Goal: Task Accomplishment & Management: Use online tool/utility

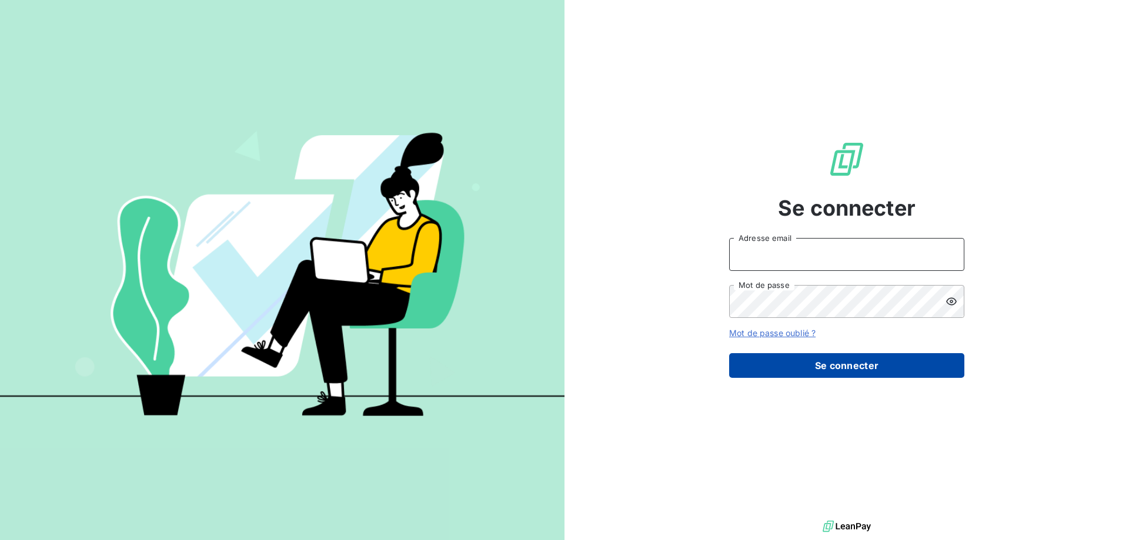
type input "[PERSON_NAME][EMAIL_ADDRESS][PERSON_NAME][DOMAIN_NAME]"
click at [829, 368] on button "Se connecter" at bounding box center [846, 365] width 235 height 25
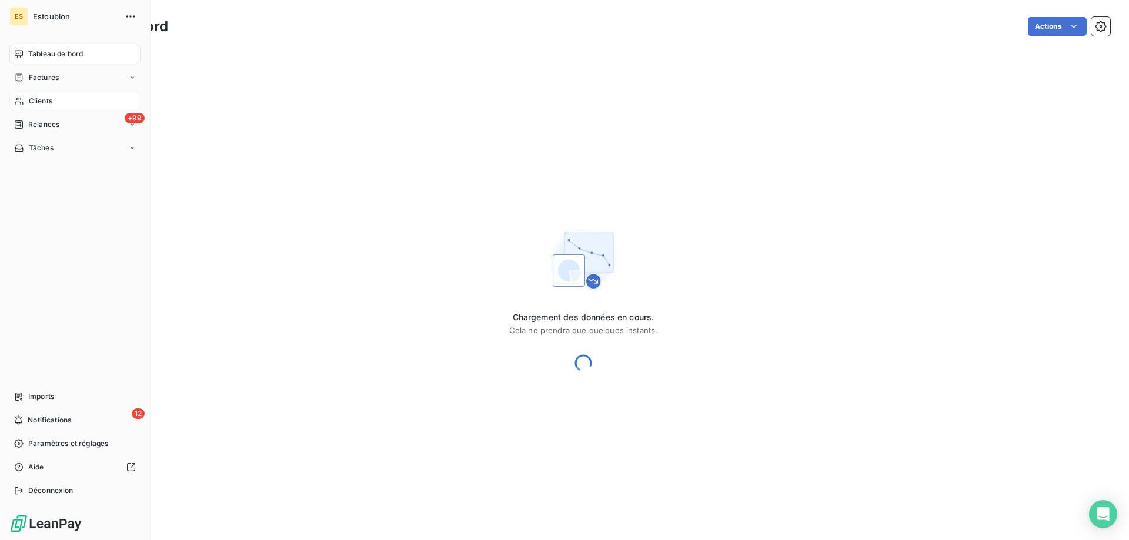
click at [18, 101] on icon at bounding box center [19, 100] width 10 height 9
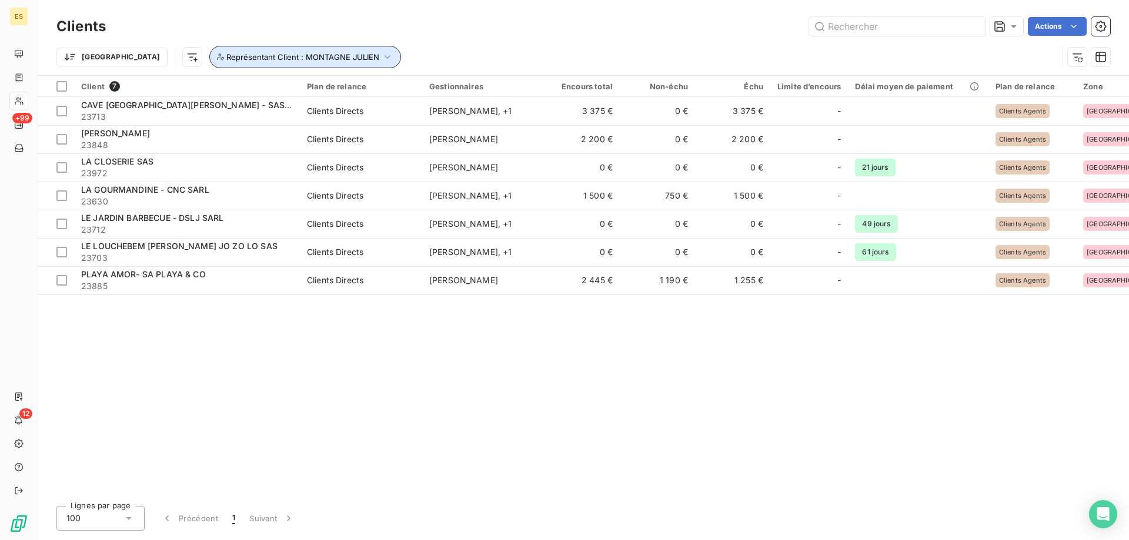
click at [382, 53] on icon "button" at bounding box center [388, 57] width 12 height 12
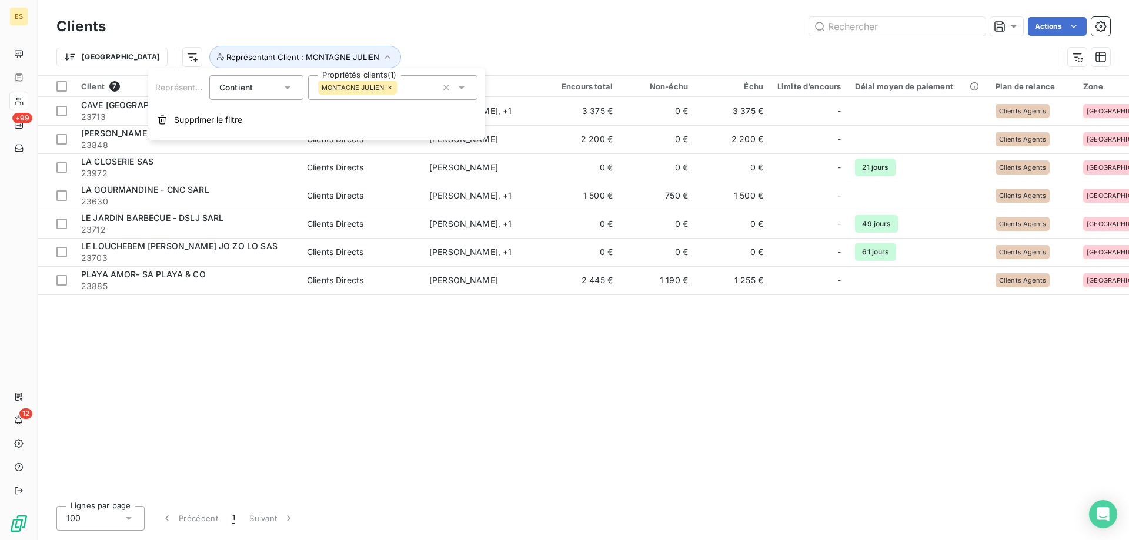
click at [388, 89] on icon at bounding box center [389, 87] width 7 height 7
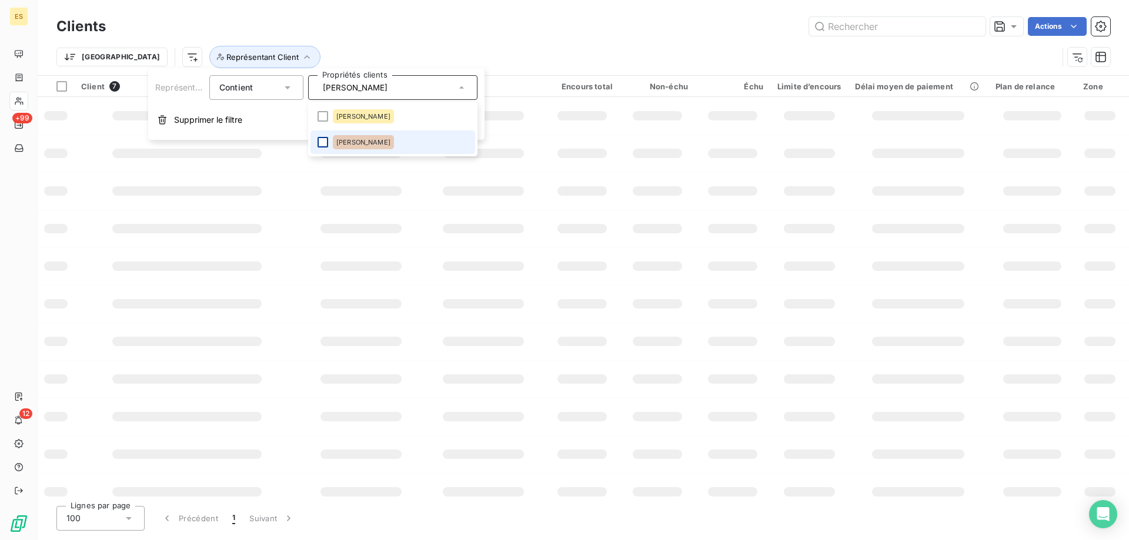
type input "[PERSON_NAME]"
click at [325, 142] on div at bounding box center [322, 142] width 11 height 11
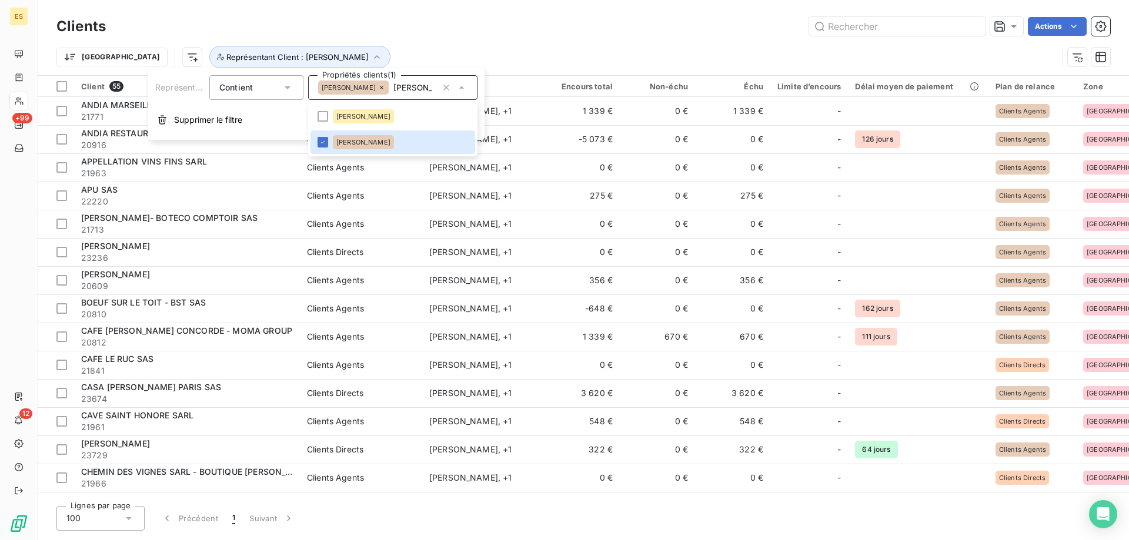
click at [501, 26] on div "Actions" at bounding box center [615, 26] width 990 height 19
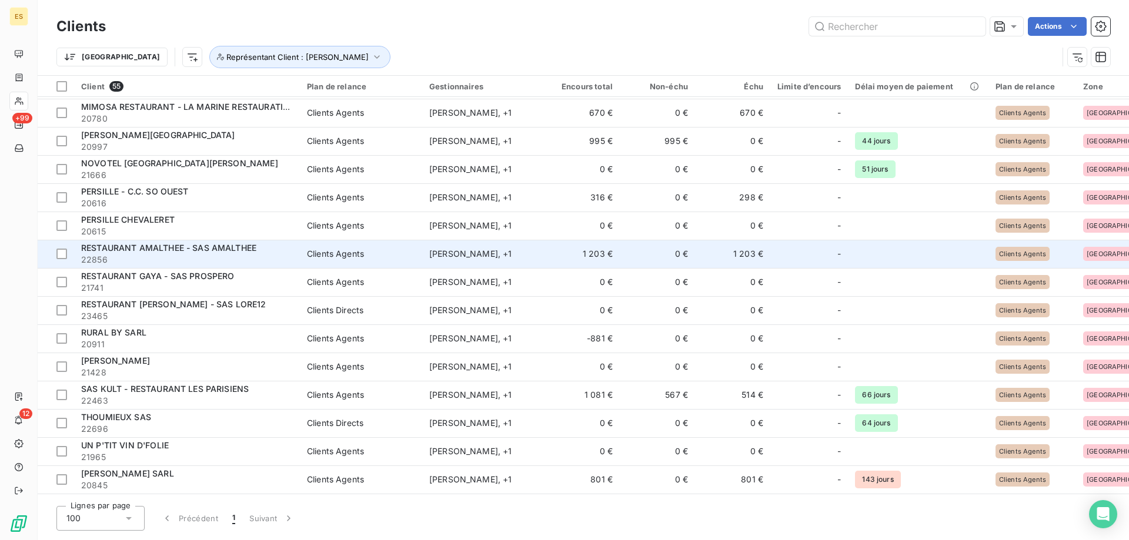
scroll to position [1040, 0]
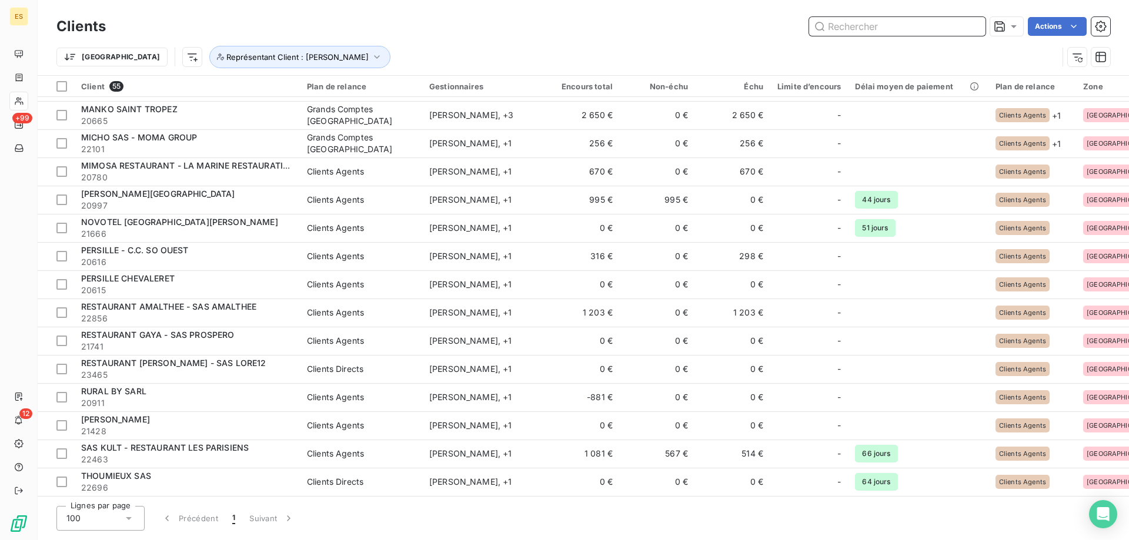
click at [865, 25] on input "text" at bounding box center [897, 26] width 176 height 19
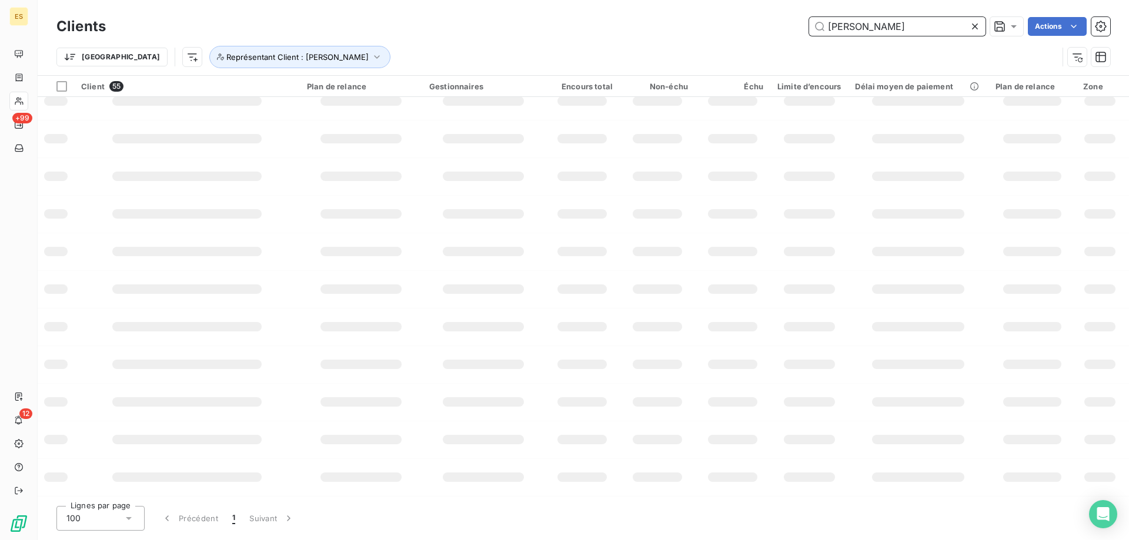
type input "[PERSON_NAME]"
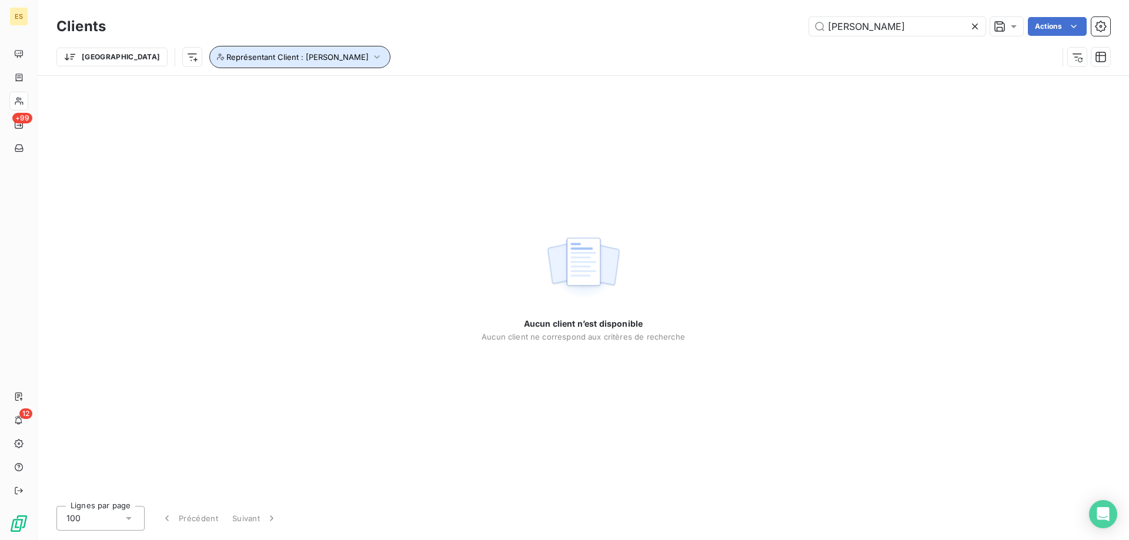
click at [283, 54] on span "Représentant Client : [PERSON_NAME]" at bounding box center [297, 56] width 142 height 9
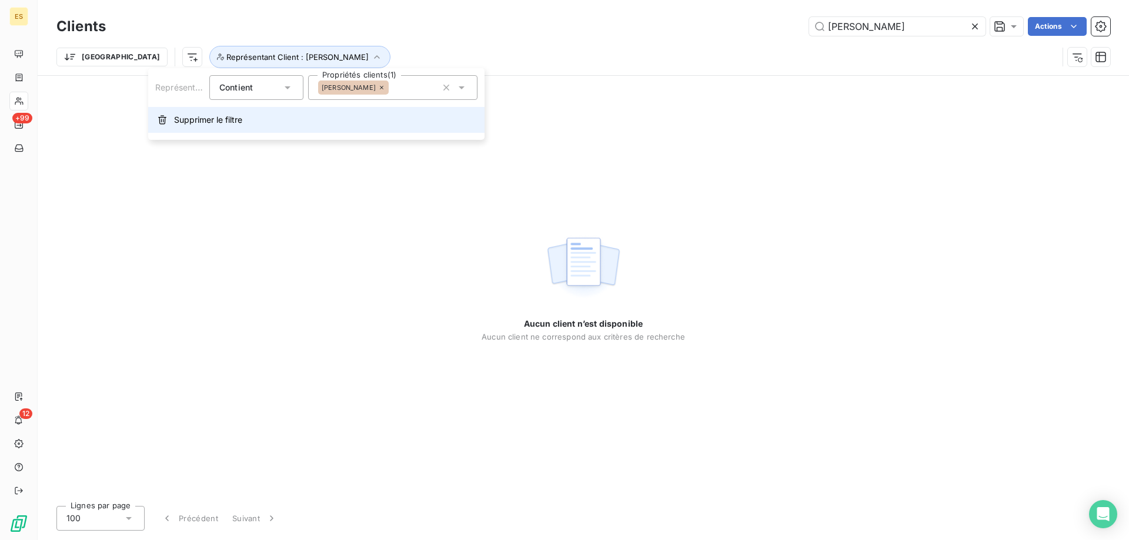
click at [210, 114] on span "Supprimer le filtre" at bounding box center [208, 120] width 68 height 12
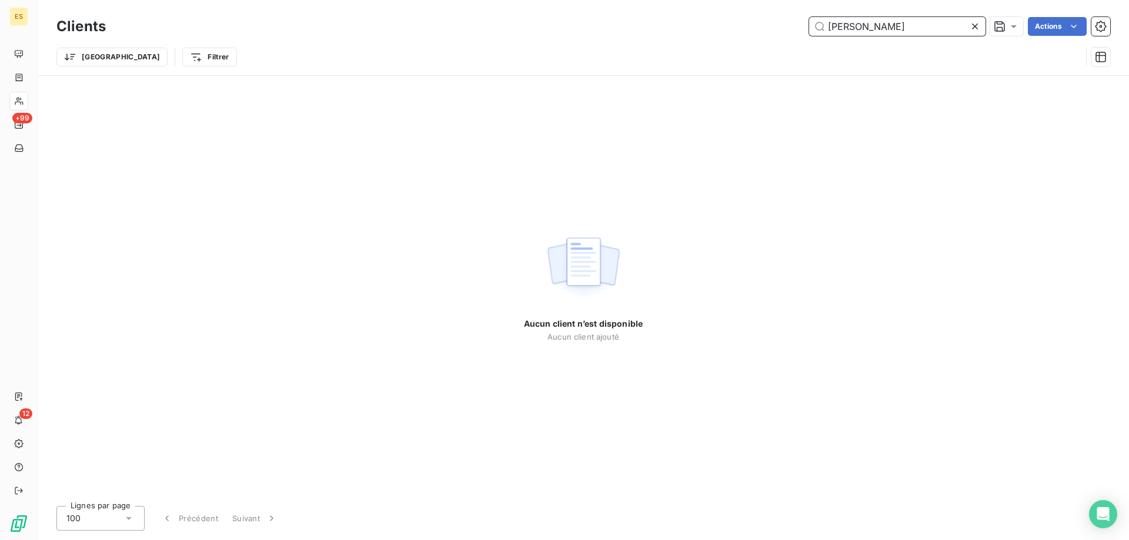
click at [895, 21] on input "[PERSON_NAME]" at bounding box center [897, 26] width 176 height 19
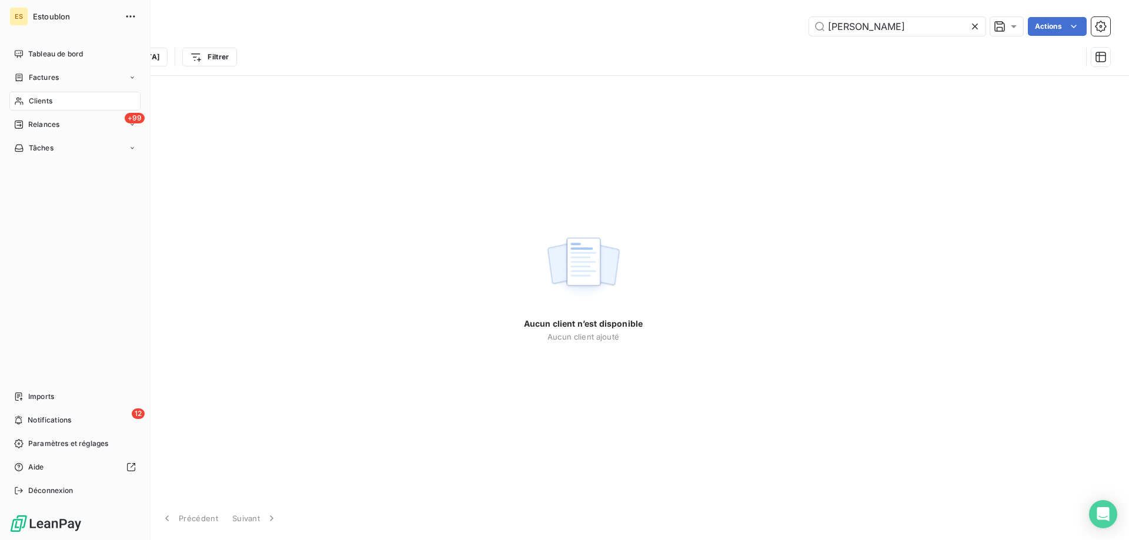
click at [25, 103] on div "Clients" at bounding box center [74, 101] width 131 height 19
